Goal: Book appointment/travel/reservation

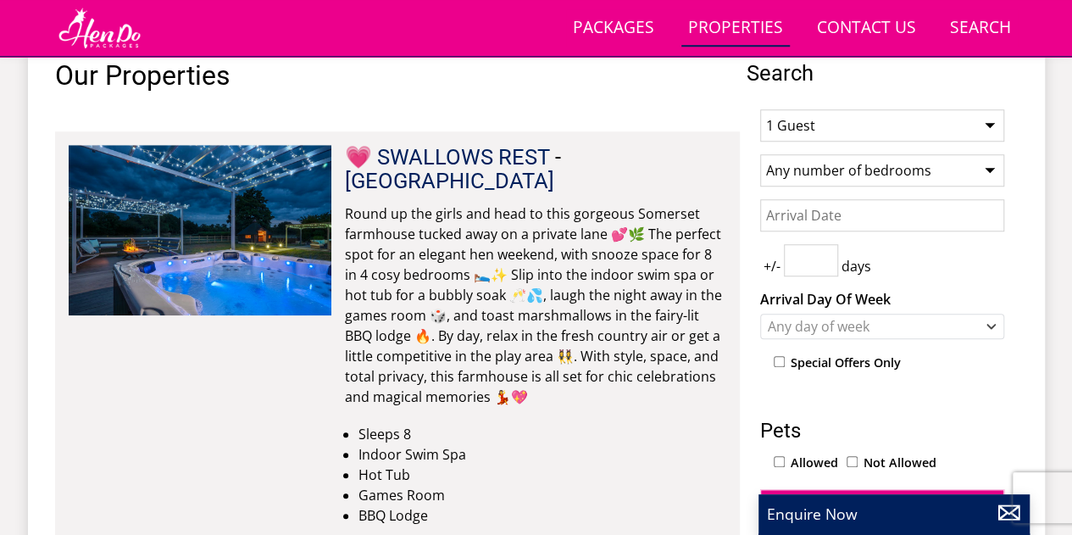
scroll to position [652, 0]
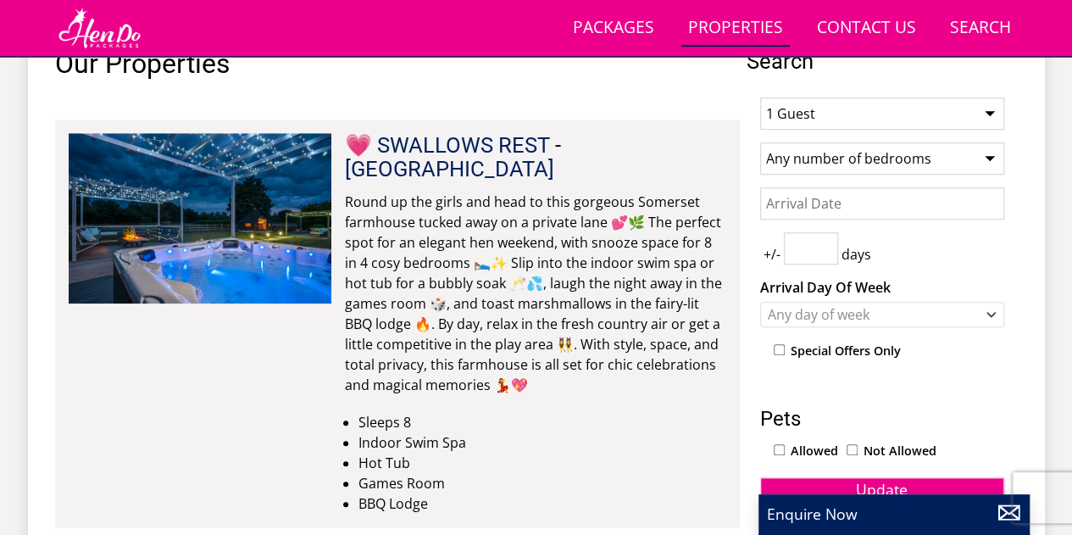
click at [946, 99] on select "1 Guest 2 Guests 3 Guests 4 Guests 5 Guests 6 Guests 7 Guests 8 Guests 9 Guests…" at bounding box center [882, 113] width 244 height 32
select select "24"
click at [760, 97] on select "1 Guest 2 Guests 3 Guests 4 Guests 5 Guests 6 Guests 7 Guests 8 Guests 9 Guests…" at bounding box center [882, 113] width 244 height 32
click at [853, 162] on select "Any number of bedrooms 1 Bedroom 2 Bedrooms 3 Bedrooms 4 Bedrooms 5 Bedrooms 6 …" at bounding box center [882, 158] width 244 height 32
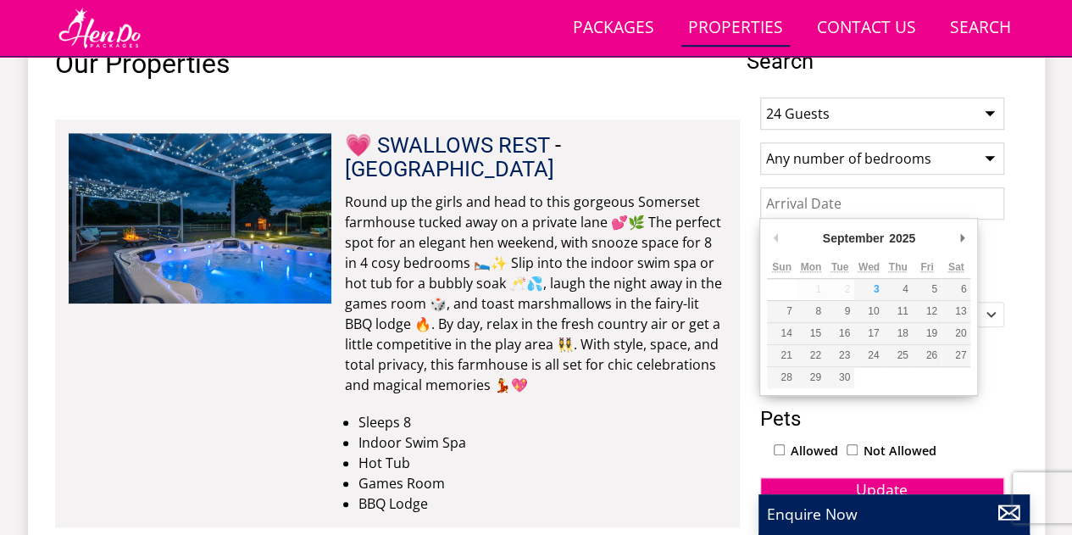
click at [907, 199] on input "Date" at bounding box center [882, 203] width 244 height 32
type input "[DATE]"
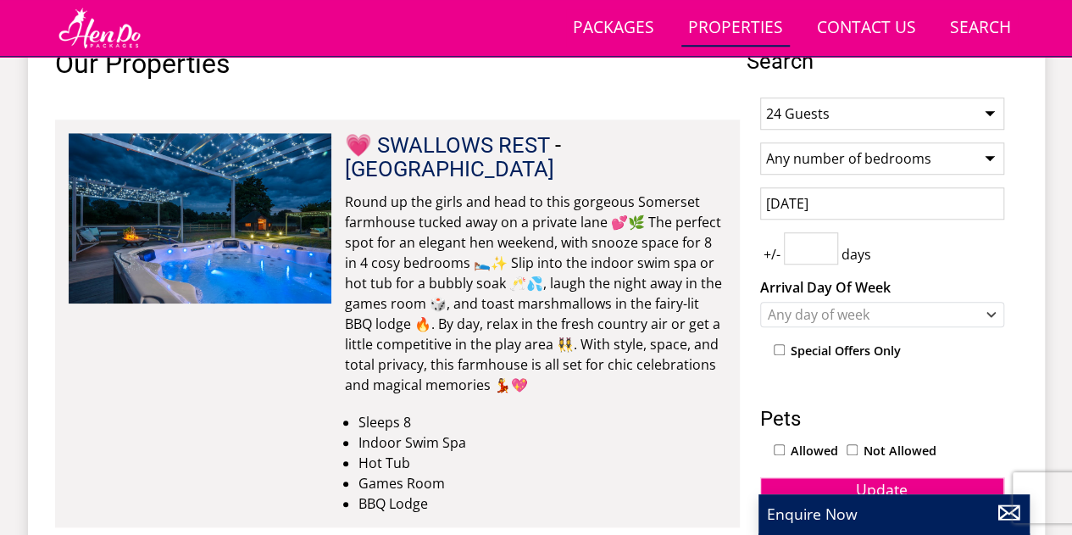
click at [809, 244] on input "number" at bounding box center [811, 248] width 54 height 32
type input "3"
click at [942, 250] on div "+/- 3 days" at bounding box center [882, 248] width 244 height 32
click at [906, 309] on div "Any day of week" at bounding box center [874, 314] width 220 height 19
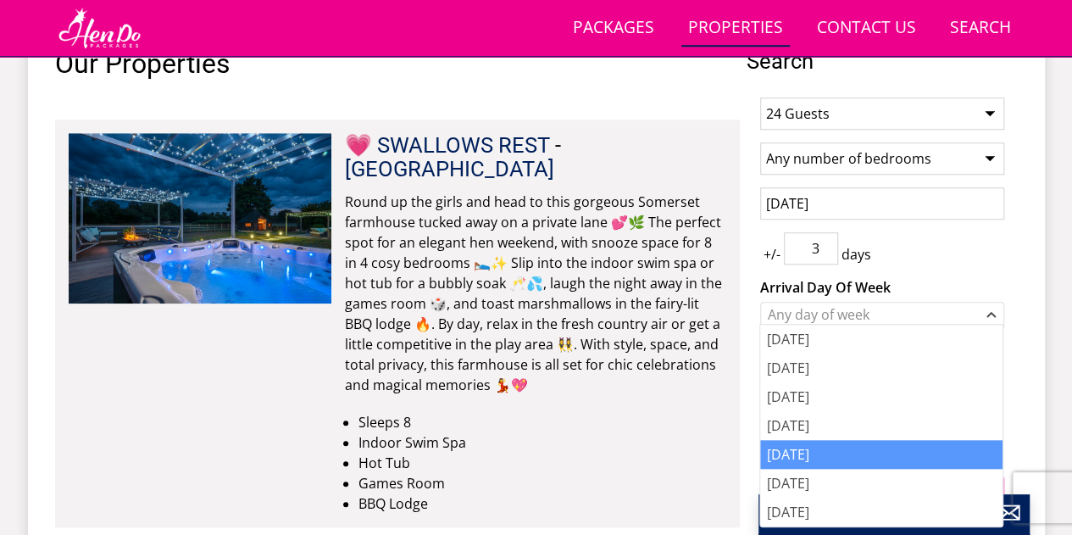
click at [835, 447] on div "[DATE]" at bounding box center [881, 454] width 242 height 29
click at [950, 232] on div "+/- 3 days" at bounding box center [882, 248] width 244 height 32
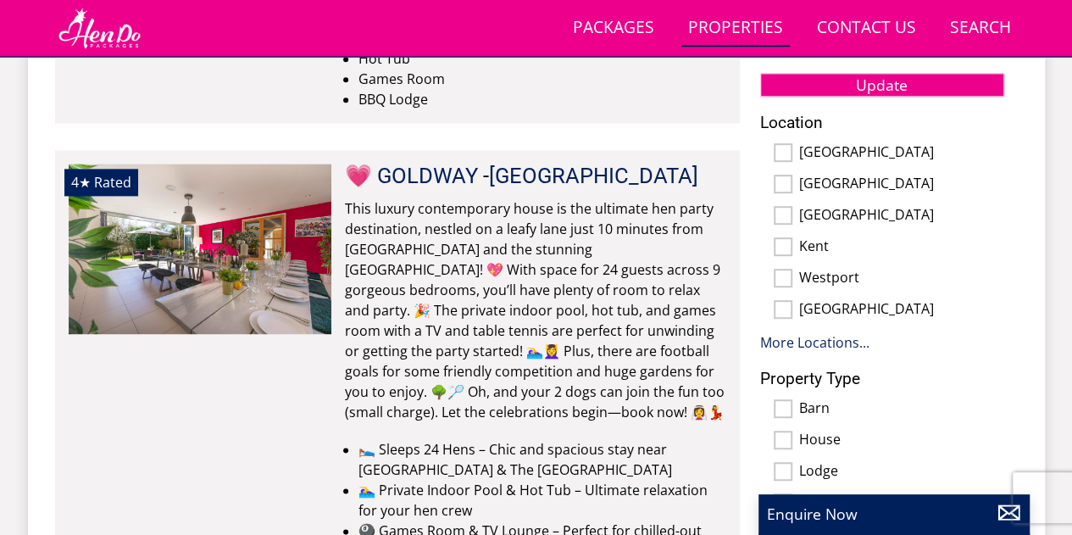
scroll to position [1032, 0]
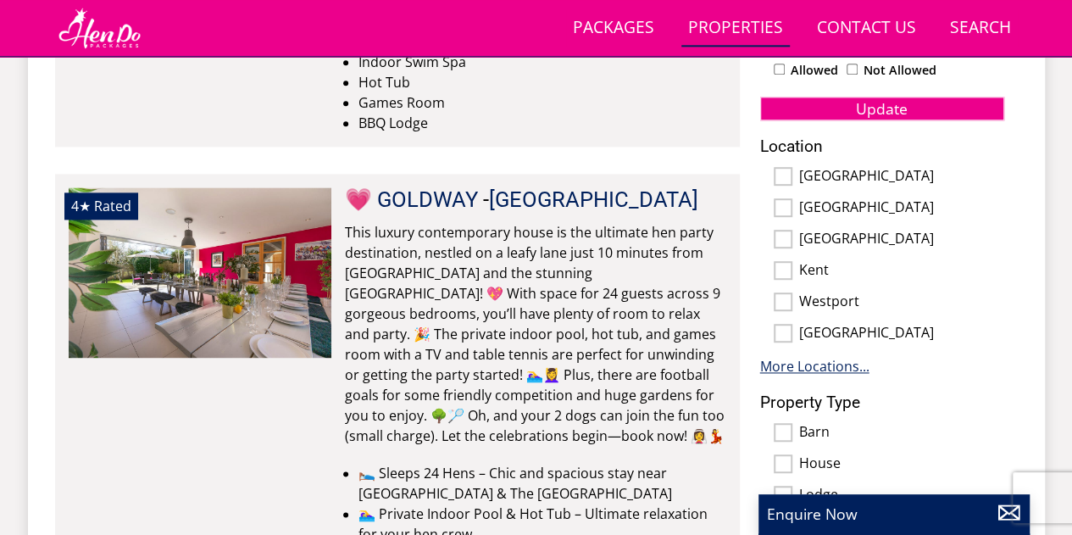
click at [848, 360] on link "More Locations..." at bounding box center [814, 366] width 109 height 19
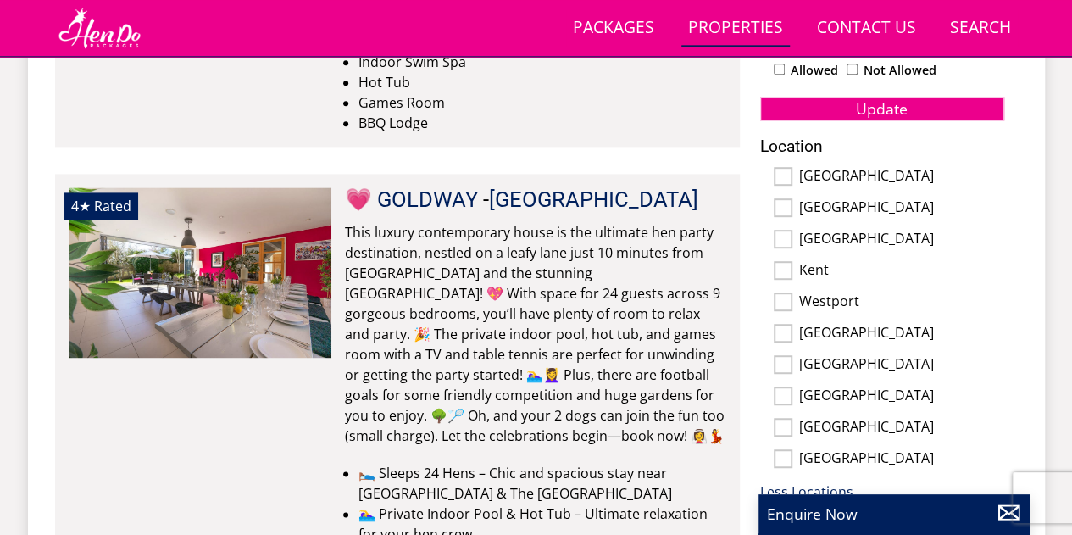
click at [838, 455] on label "[GEOGRAPHIC_DATA]" at bounding box center [901, 459] width 205 height 19
click at [792, 455] on input "[GEOGRAPHIC_DATA]" at bounding box center [783, 458] width 19 height 19
checkbox input "true"
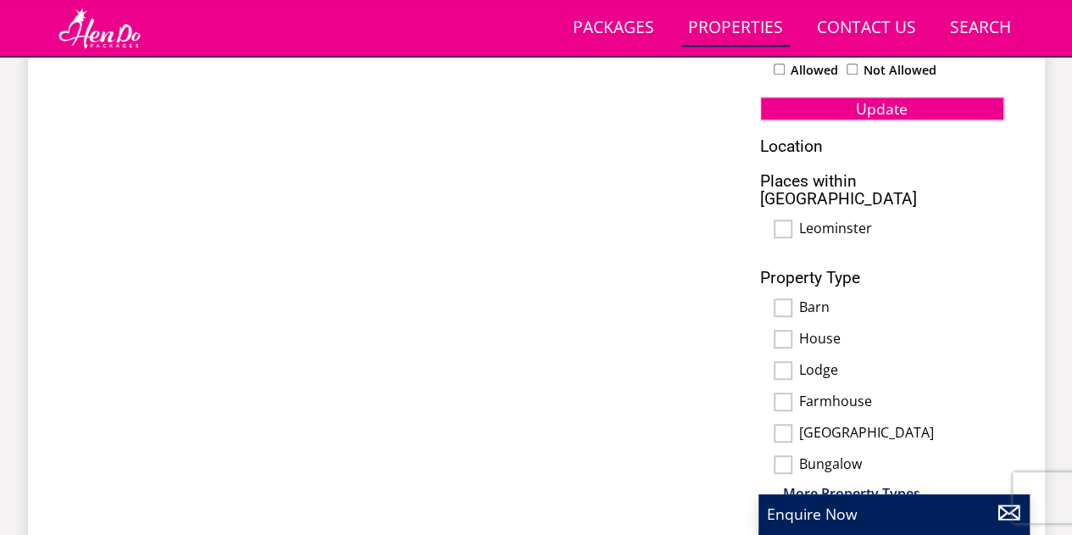
click at [848, 425] on div "Property Type Barn House Lodge Farmhouse [GEOGRAPHIC_DATA] [GEOGRAPHIC_DATA] Es…" at bounding box center [882, 386] width 244 height 235
click at [846, 113] on button "Update" at bounding box center [882, 109] width 244 height 24
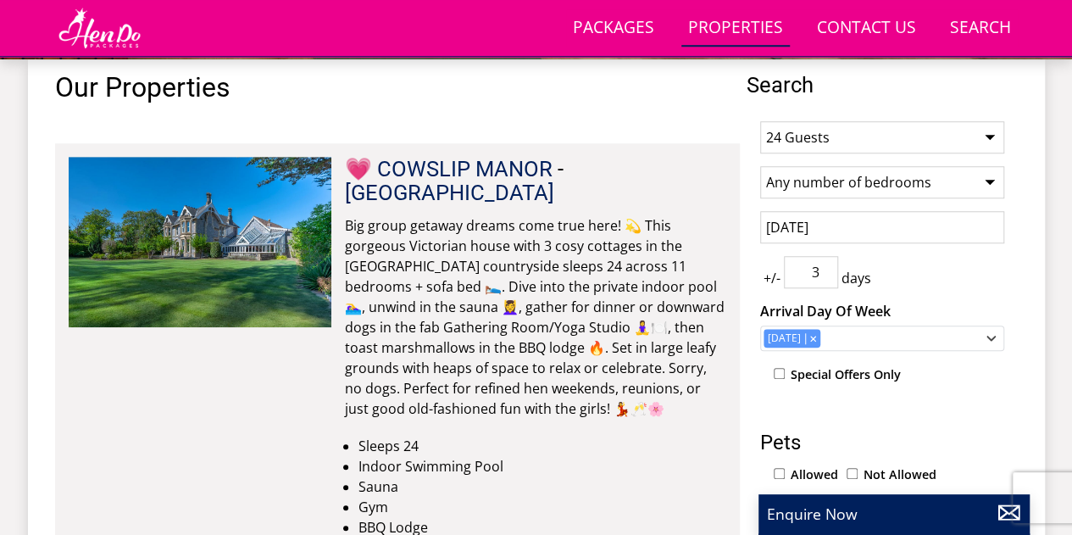
scroll to position [603, 0]
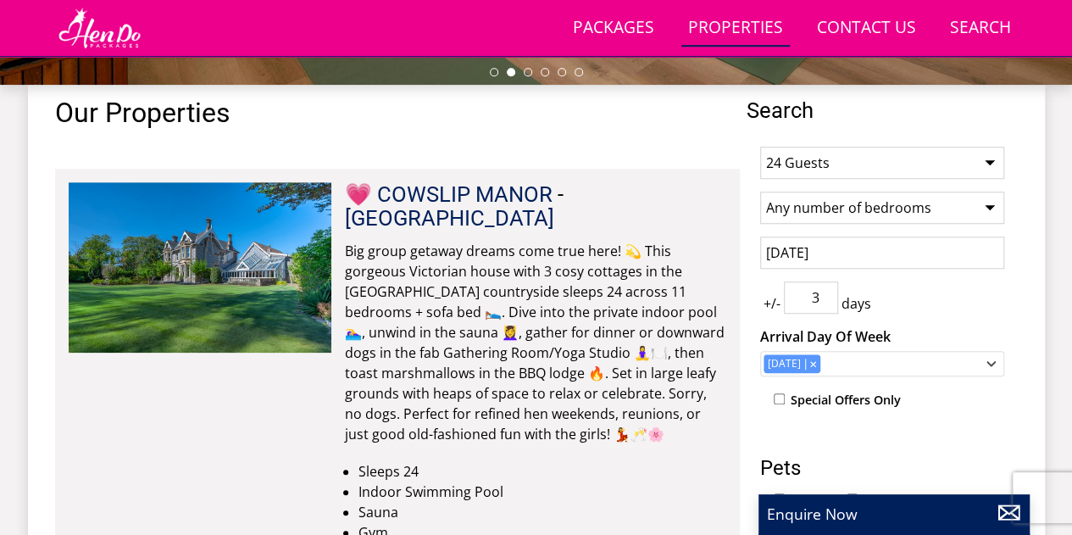
click at [932, 166] on select "1 Guest 2 Guests 3 Guests 4 Guests 5 Guests 6 Guests 7 Guests 8 Guests 9 Guests…" at bounding box center [882, 163] width 244 height 32
select select "22"
click at [760, 147] on select "1 Guest 2 Guests 3 Guests 4 Guests 5 Guests 6 Guests 7 Guests 8 Guests 9 Guests…" at bounding box center [882, 163] width 244 height 32
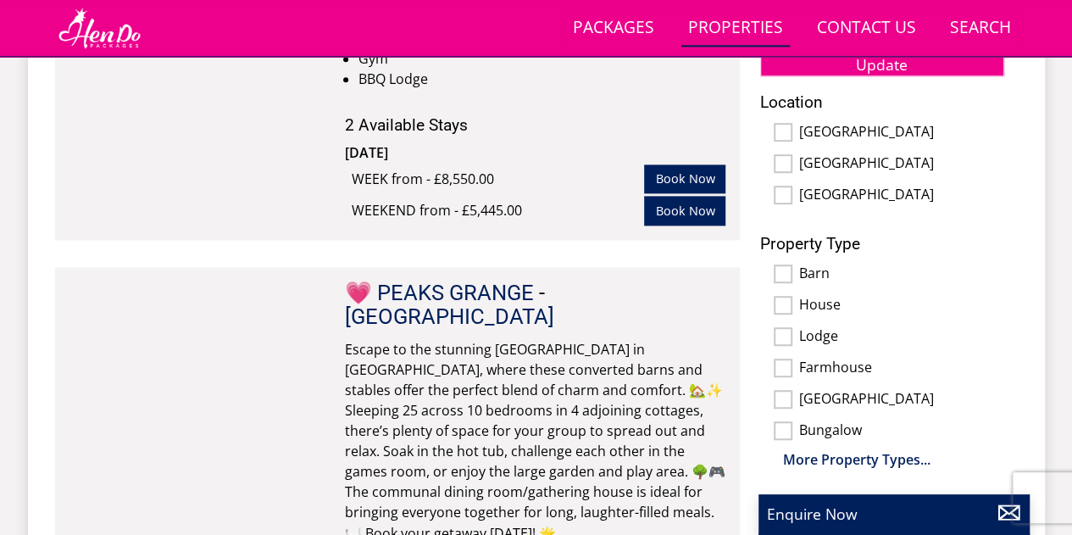
scroll to position [1032, 0]
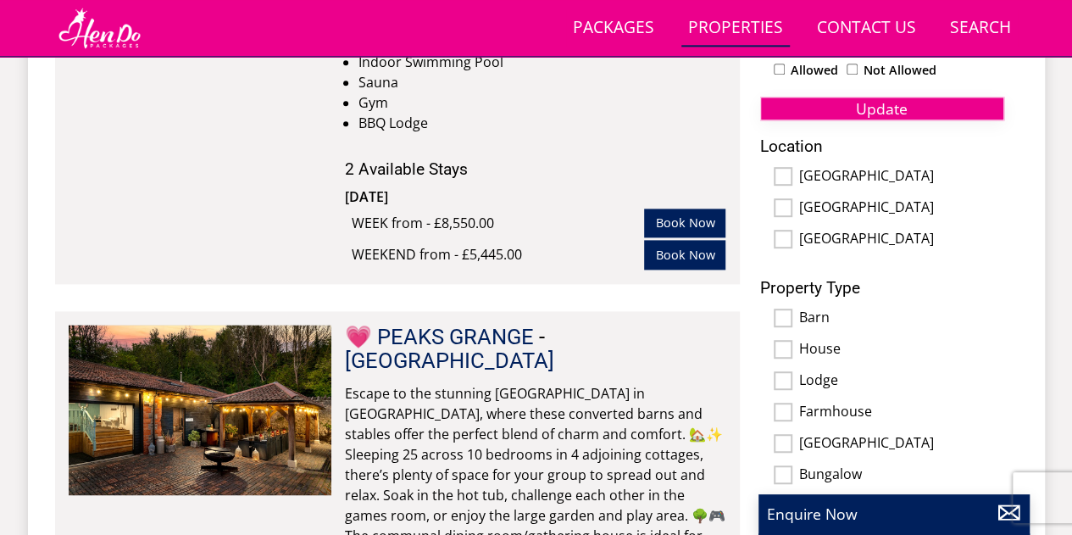
click at [958, 111] on button "Update" at bounding box center [882, 109] width 244 height 24
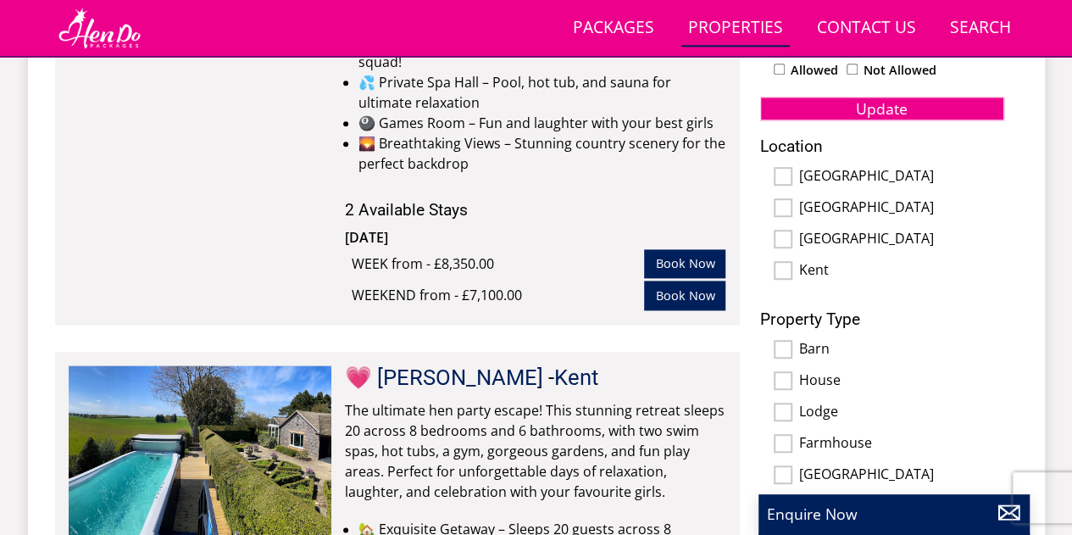
click at [810, 270] on label "Kent" at bounding box center [901, 271] width 205 height 19
click at [792, 270] on input "Kent" at bounding box center [783, 270] width 19 height 19
checkbox input "true"
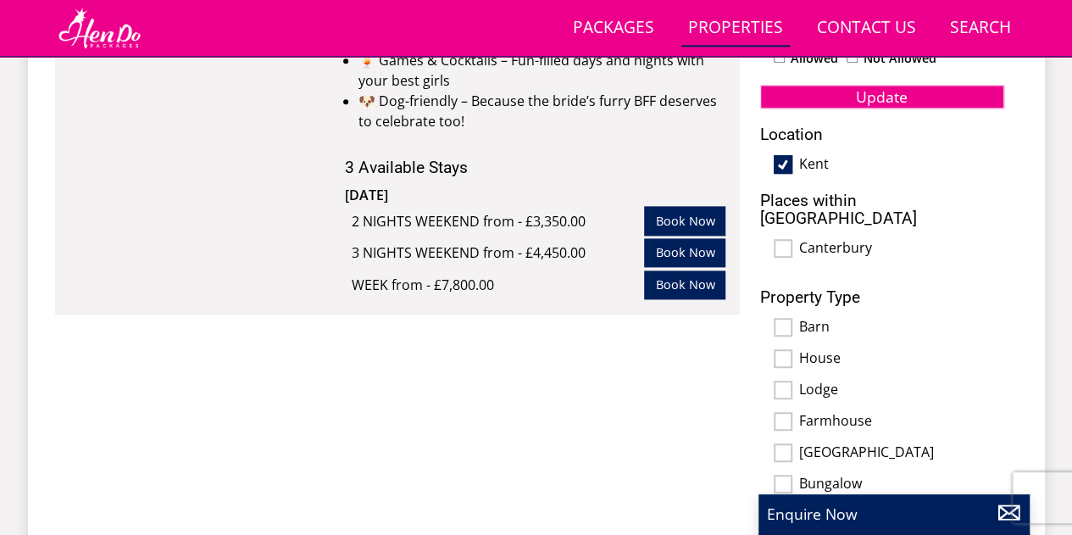
scroll to position [1039, 0]
